Goal: Check status: Check status

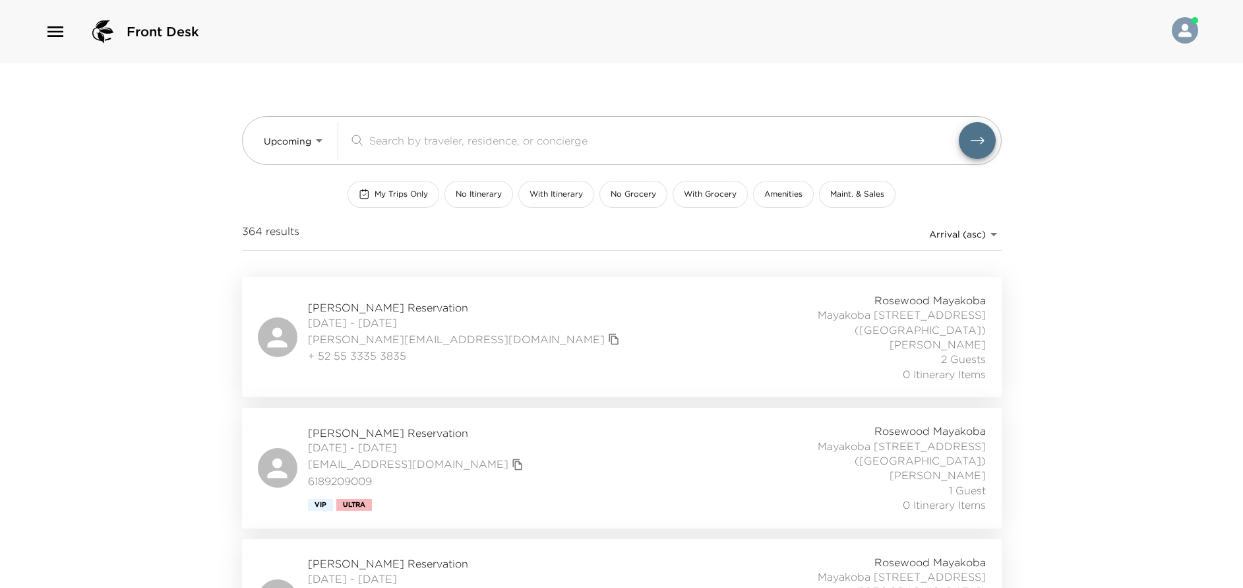
scroll to position [99, 0]
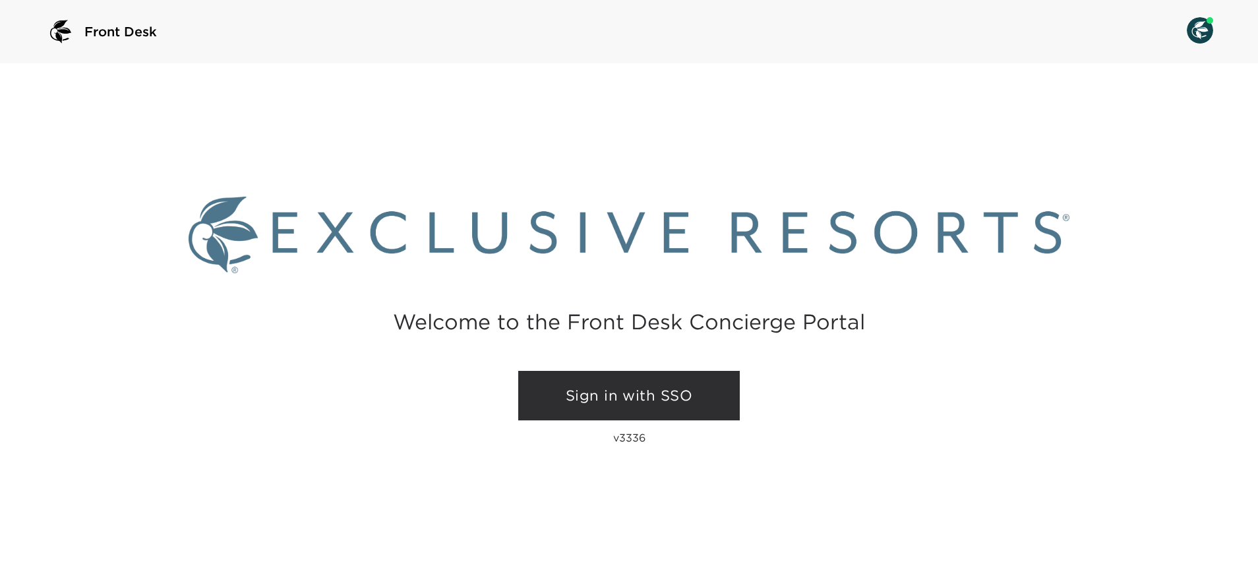
click at [636, 398] on link "Sign in with SSO" at bounding box center [629, 396] width 222 height 50
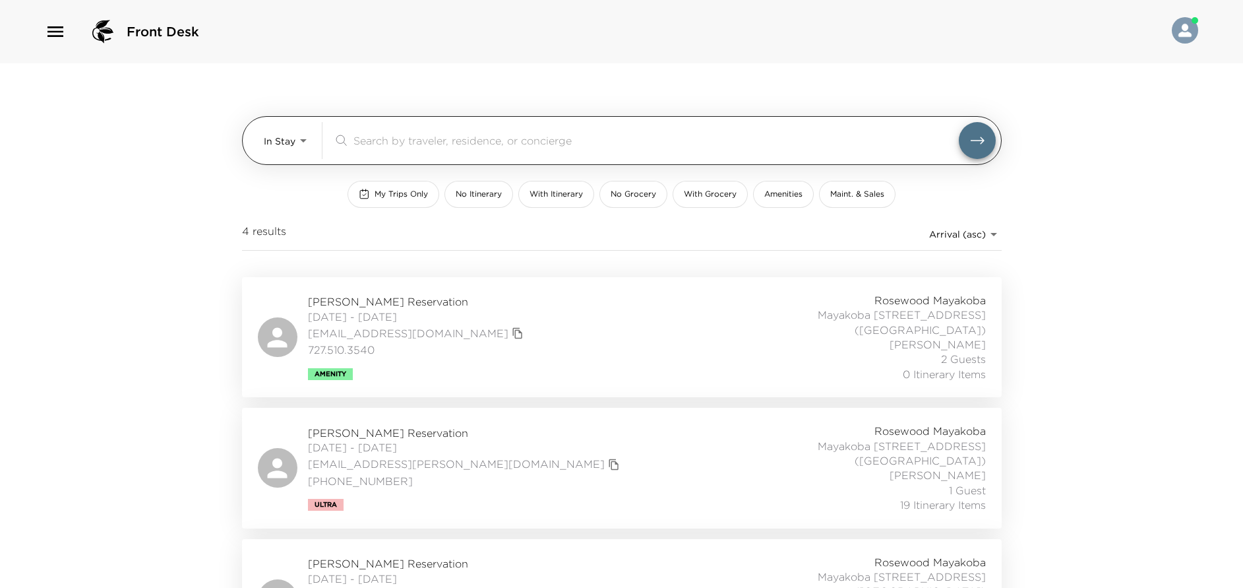
click at [300, 139] on body "Front Desk In Stay In-Stay ​ My Trips Only No Itinerary With Itinerary No Groce…" at bounding box center [621, 294] width 1243 height 588
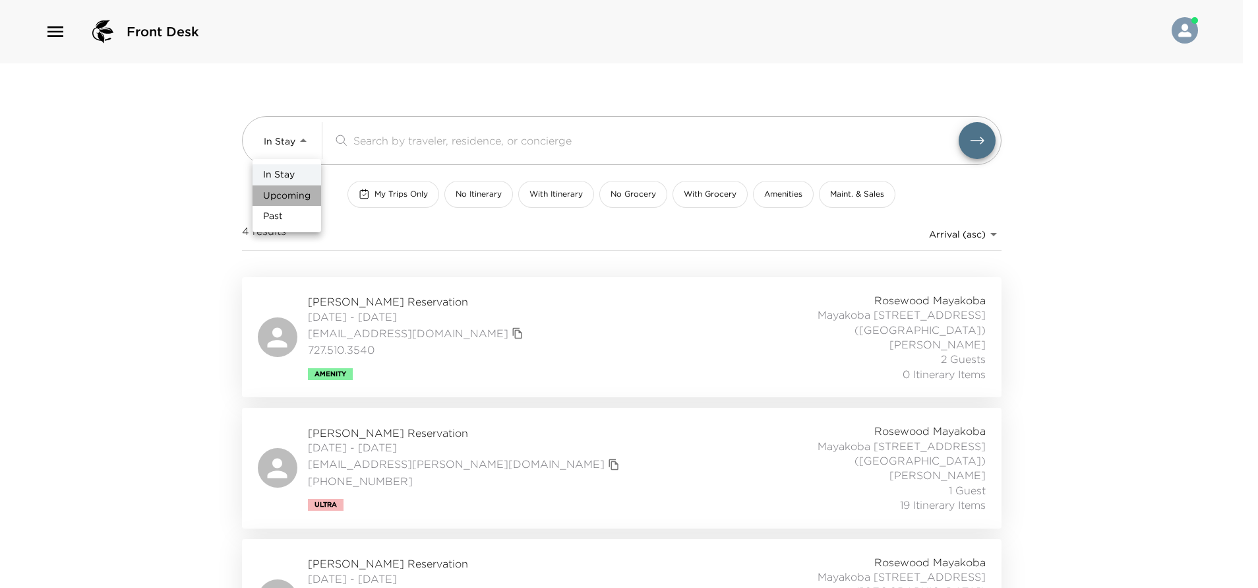
click at [301, 198] on span "Upcoming" at bounding box center [286, 195] width 47 height 13
type input "Upcoming"
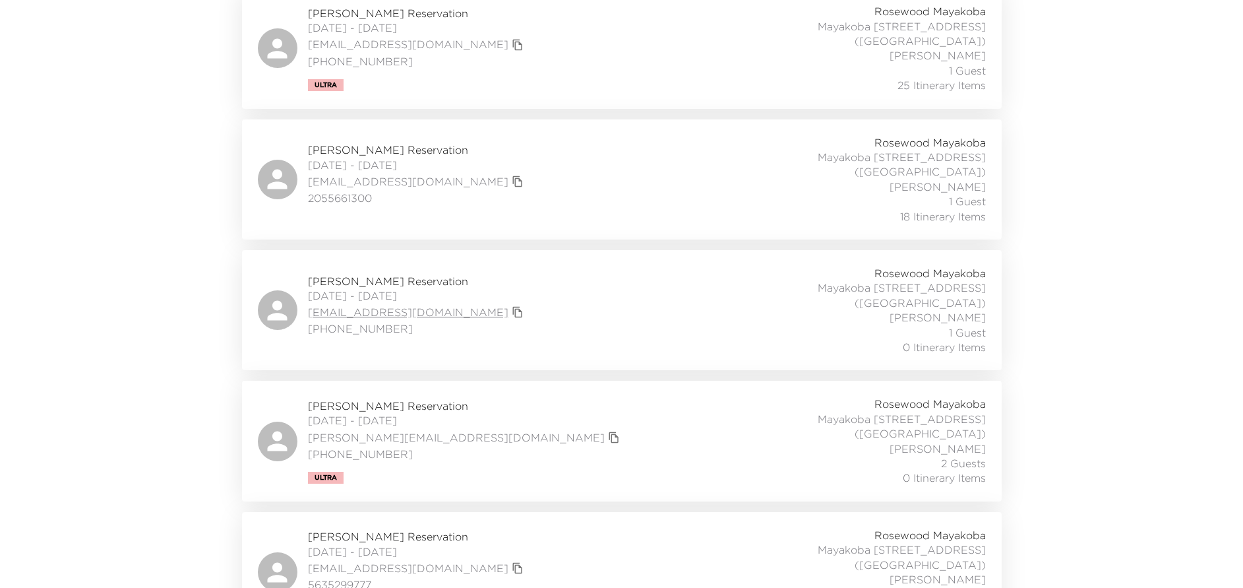
scroll to position [791, 0]
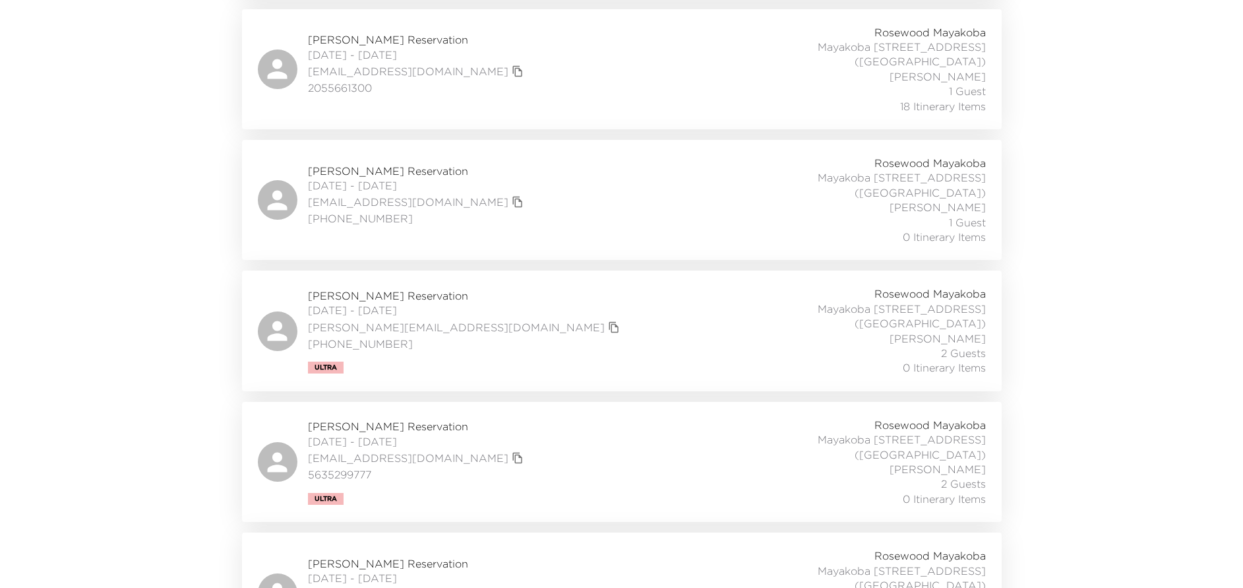
click at [526, 286] on div "Elizabeth Joy Reservation 10/11/2025 - 10/18/2025 liz@purejoyhome.com 203 273 6…" at bounding box center [622, 330] width 728 height 88
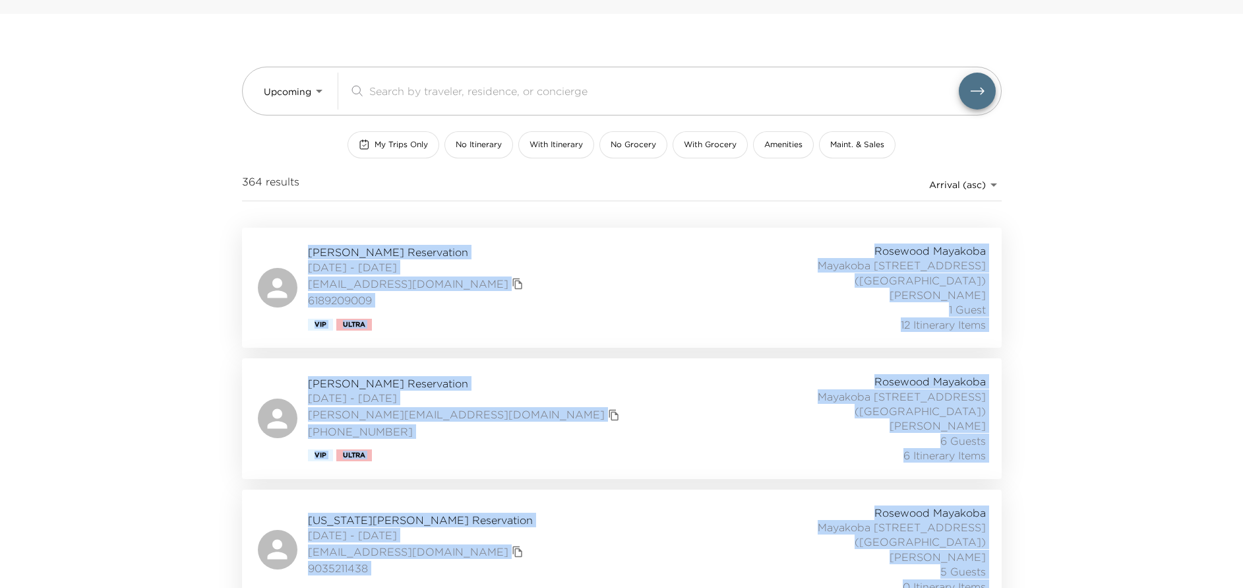
scroll to position [0, 0]
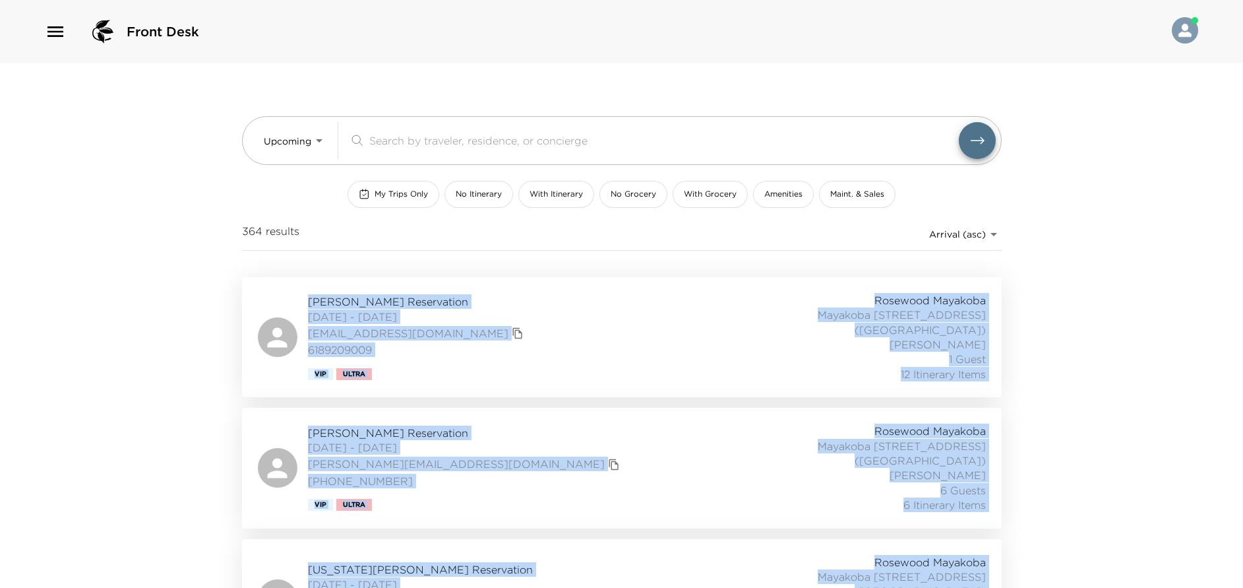
click at [53, 23] on icon "button" at bounding box center [55, 31] width 21 height 21
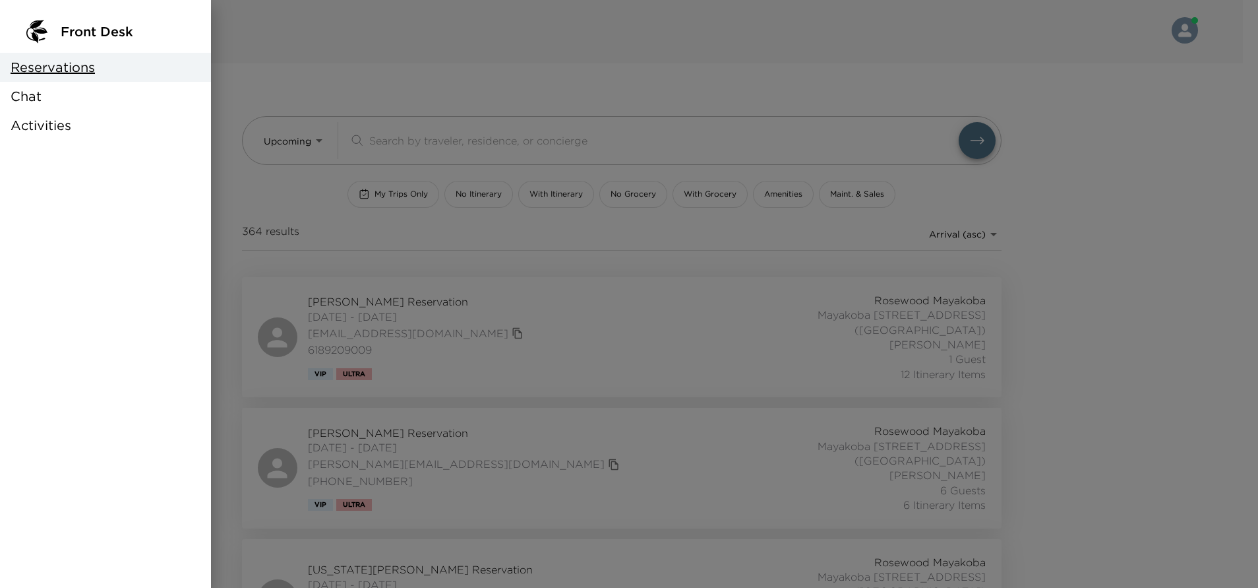
click at [1082, 121] on div at bounding box center [629, 294] width 1258 height 588
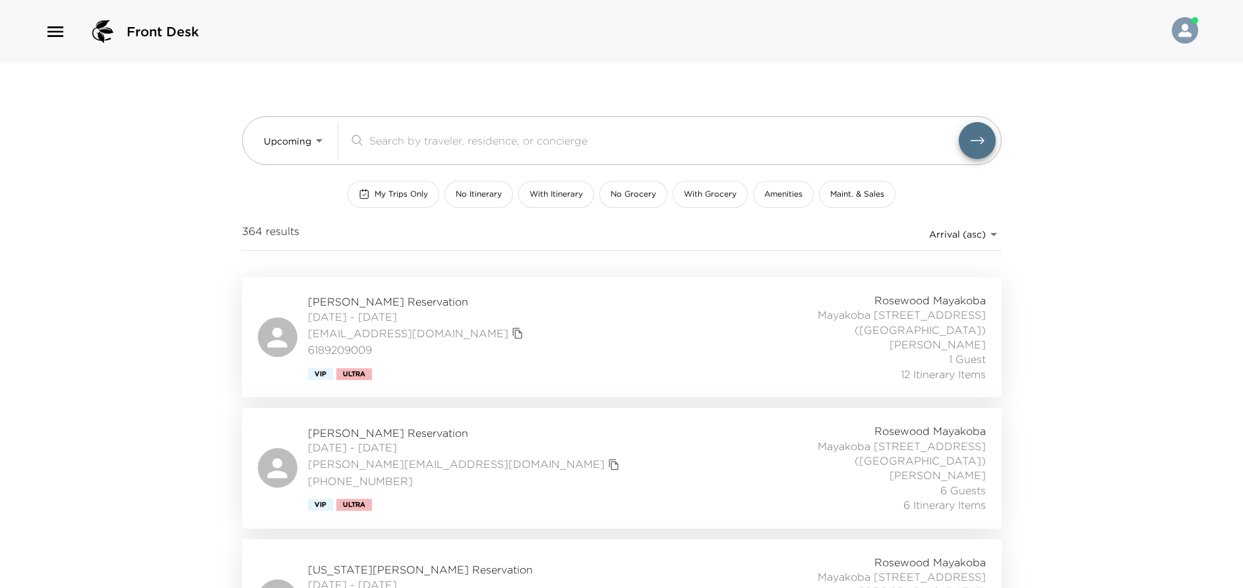
click at [17, 46] on div "Front Desk" at bounding box center [621, 31] width 1243 height 63
